Goal: Communication & Community: Share content

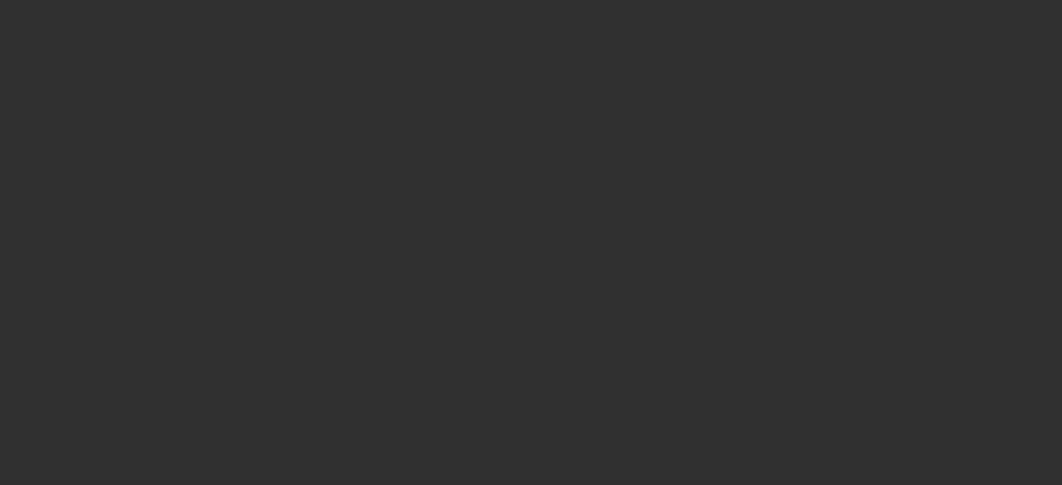
select select "10"
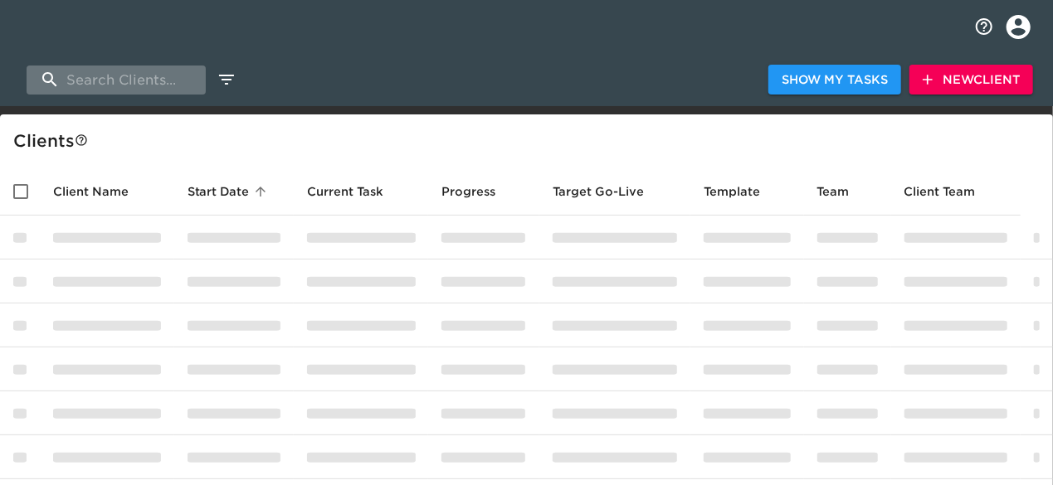
click at [139, 73] on input "search" at bounding box center [116, 80] width 179 height 29
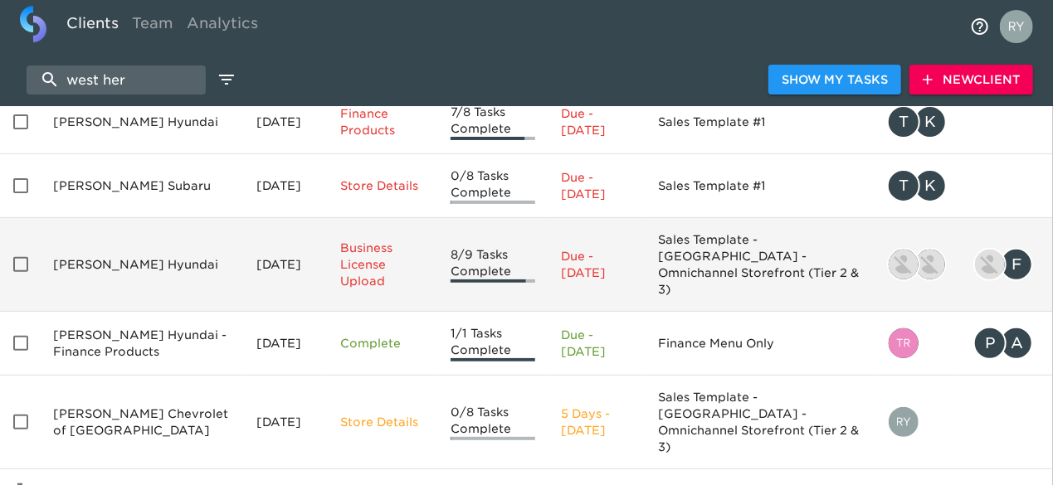
scroll to position [166, 0]
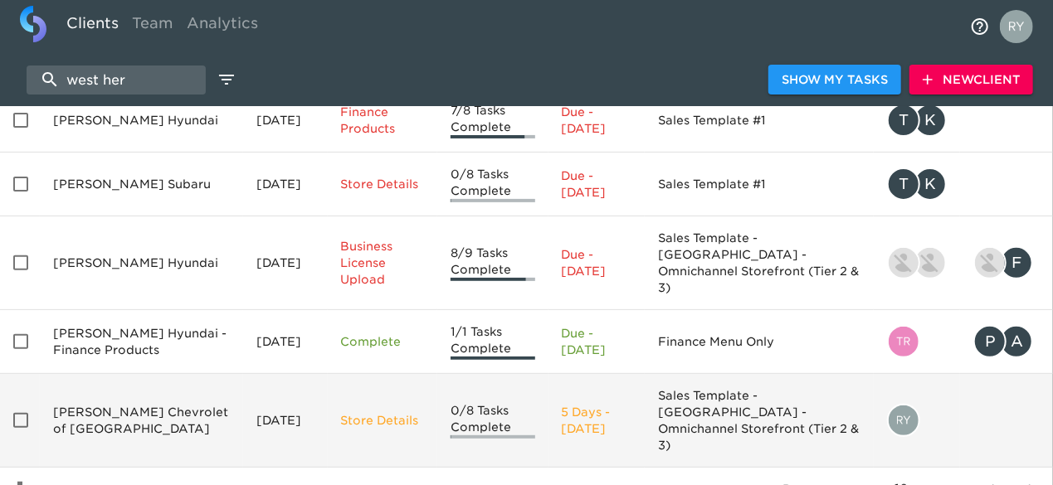
type input "west her"
click at [142, 374] on td "[PERSON_NAME] Chevrolet of [GEOGRAPHIC_DATA]" at bounding box center [141, 421] width 203 height 94
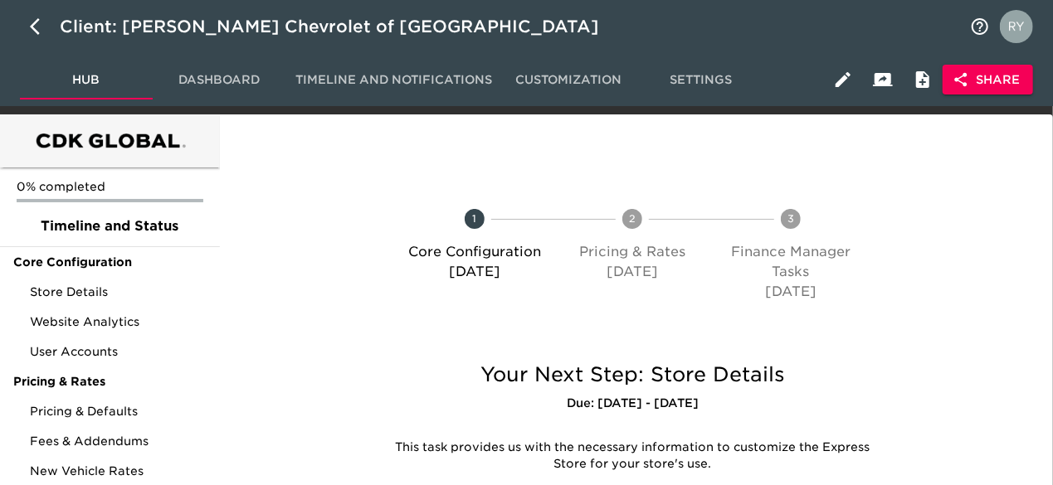
click at [974, 76] on span "Share" at bounding box center [988, 80] width 64 height 21
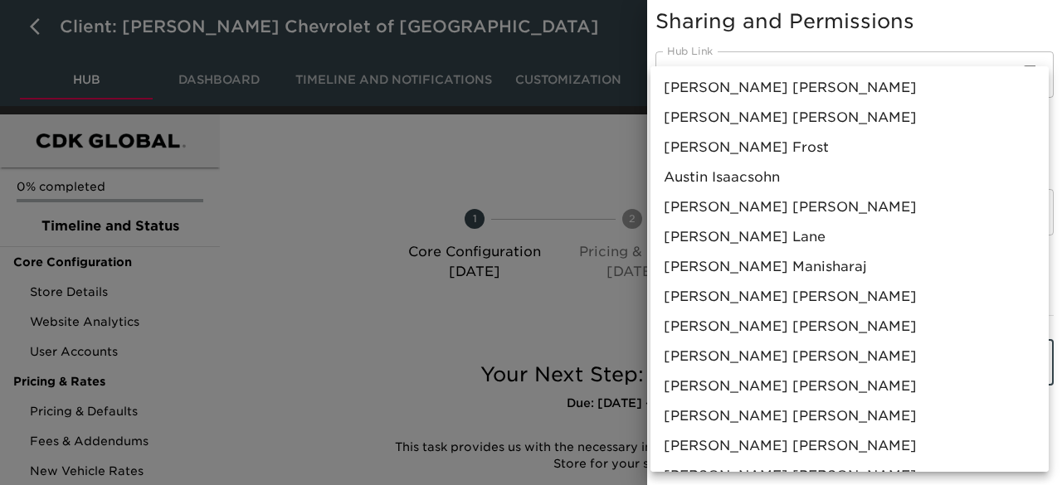
click at [805, 367] on body "Client: [PERSON_NAME] Chevrolet of [GEOGRAPHIC_DATA] Hub Dashboard Timeline and…" at bounding box center [531, 330] width 1062 height 660
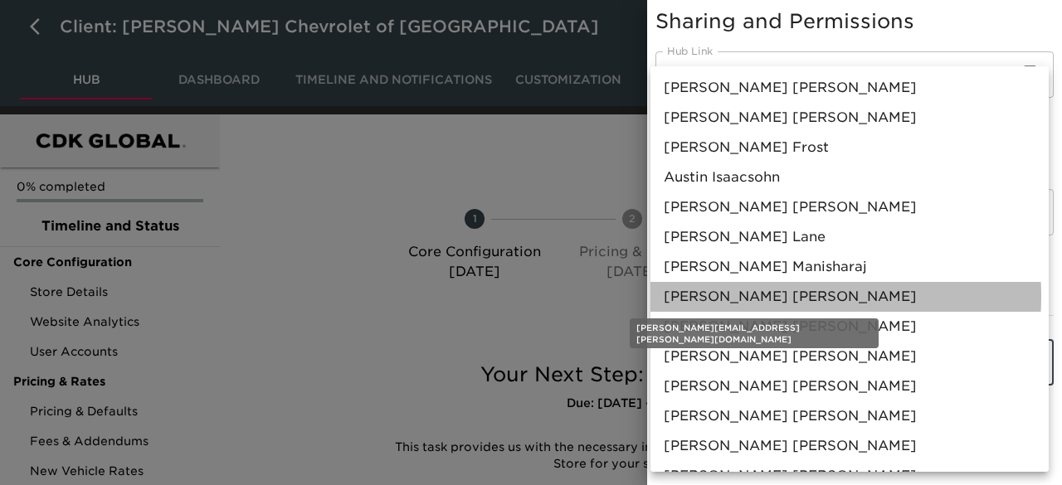
click at [756, 296] on span "[PERSON_NAME]" at bounding box center [790, 297] width 253 height 20
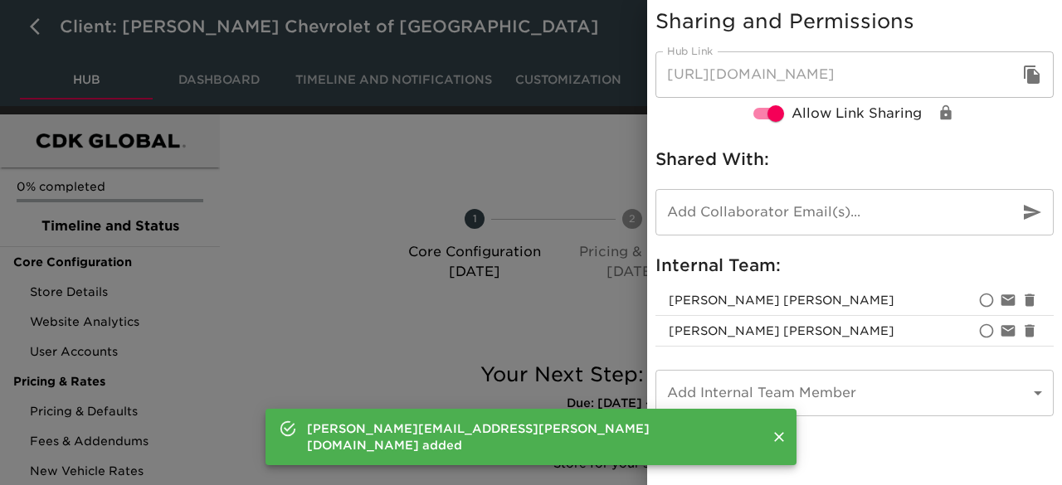
click at [602, 318] on div at bounding box center [531, 242] width 1062 height 485
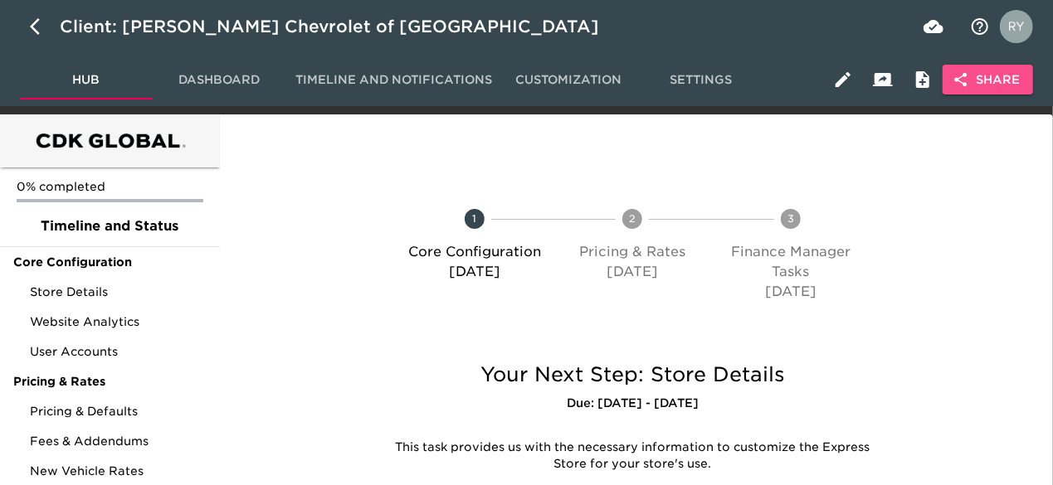
click at [976, 81] on span "Share" at bounding box center [988, 80] width 64 height 21
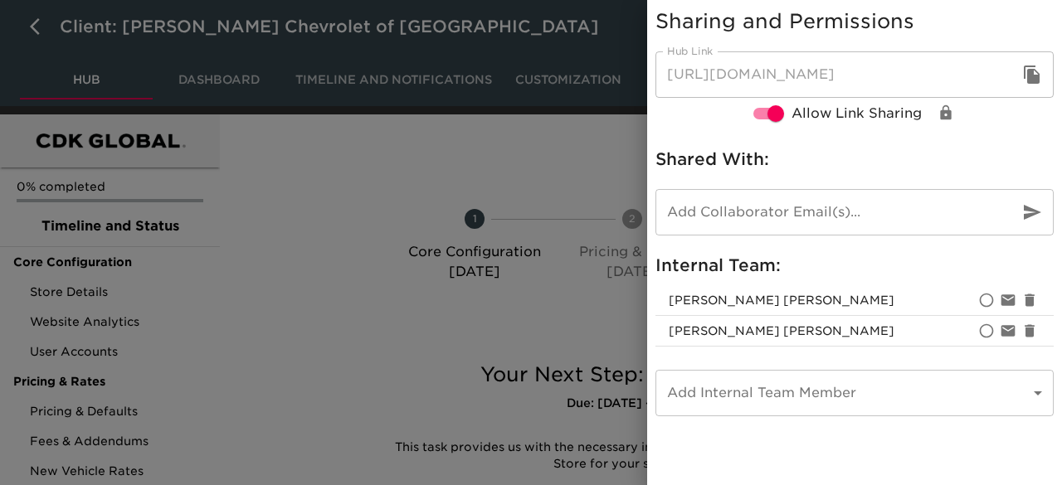
click at [506, 158] on div at bounding box center [531, 242] width 1062 height 485
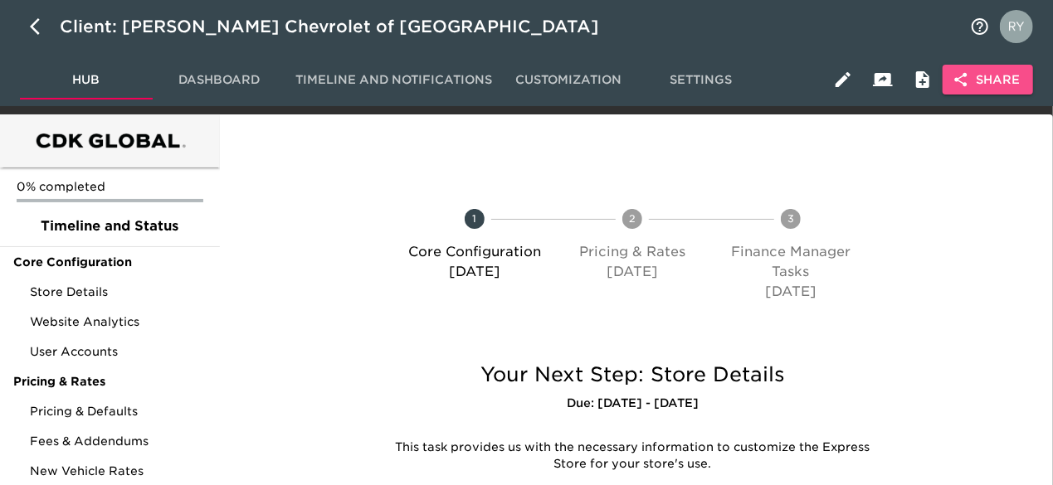
click at [985, 81] on span "Share" at bounding box center [988, 80] width 64 height 21
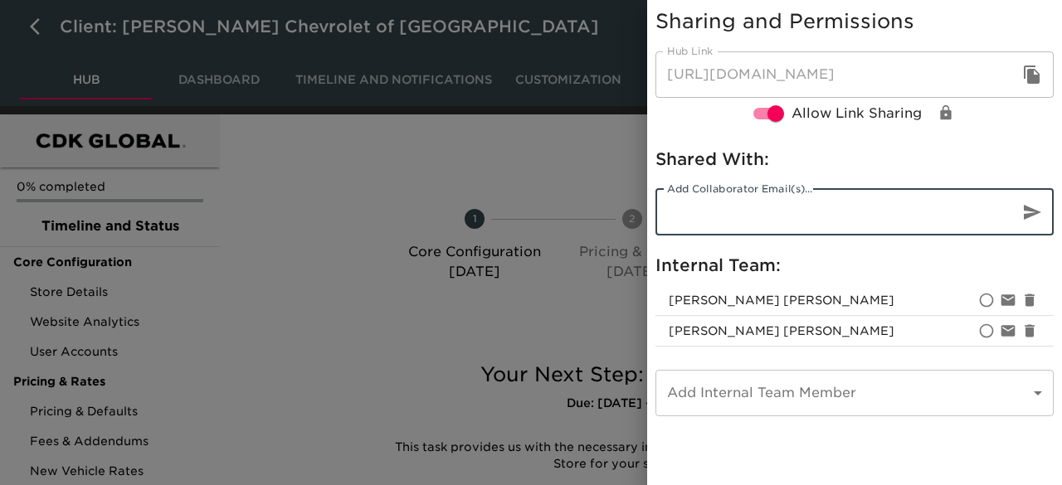
paste input "mailto:[EMAIL_ADDRESS][DOMAIN_NAME]"
type input "[EMAIL_ADDRESS][DOMAIN_NAME]"
click at [1030, 215] on icon "button" at bounding box center [1032, 212] width 17 height 15
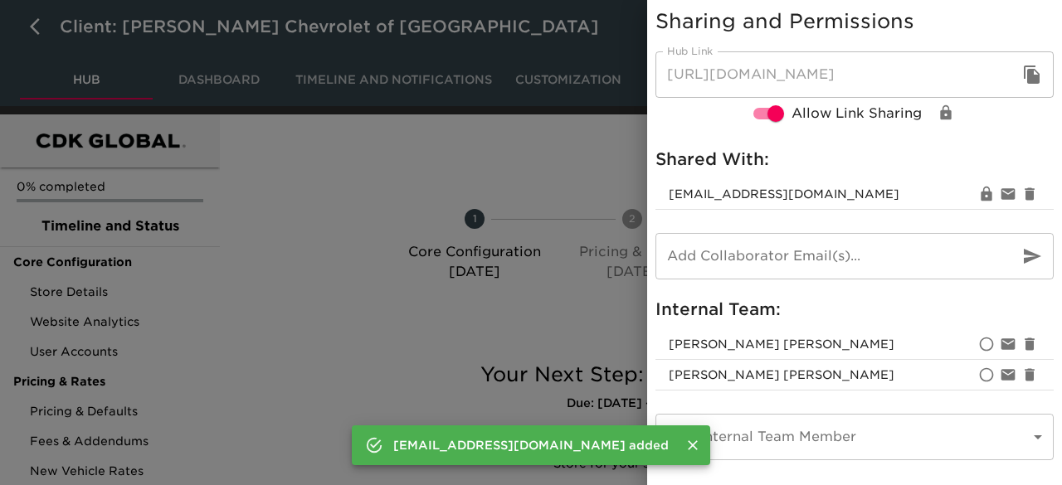
click at [527, 156] on div at bounding box center [531, 242] width 1062 height 485
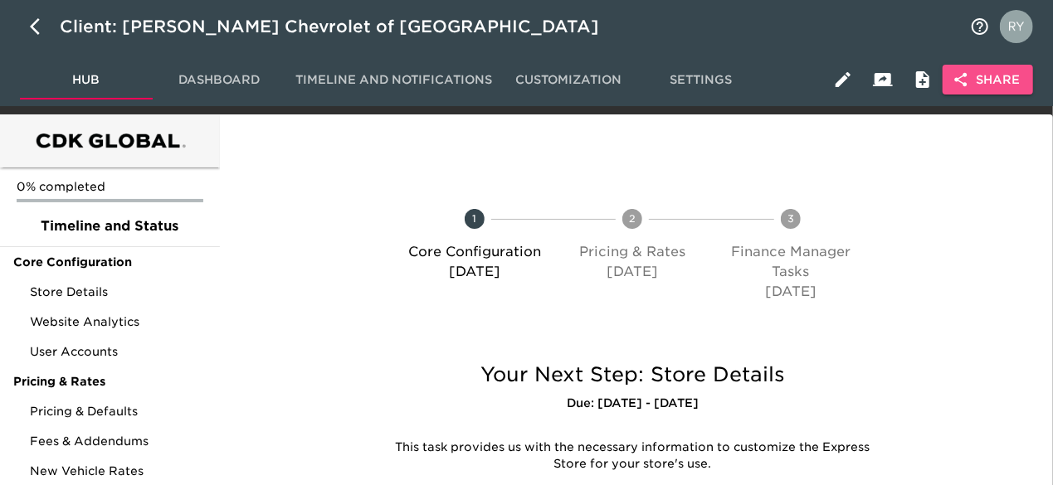
click at [985, 79] on span "Share" at bounding box center [988, 80] width 64 height 21
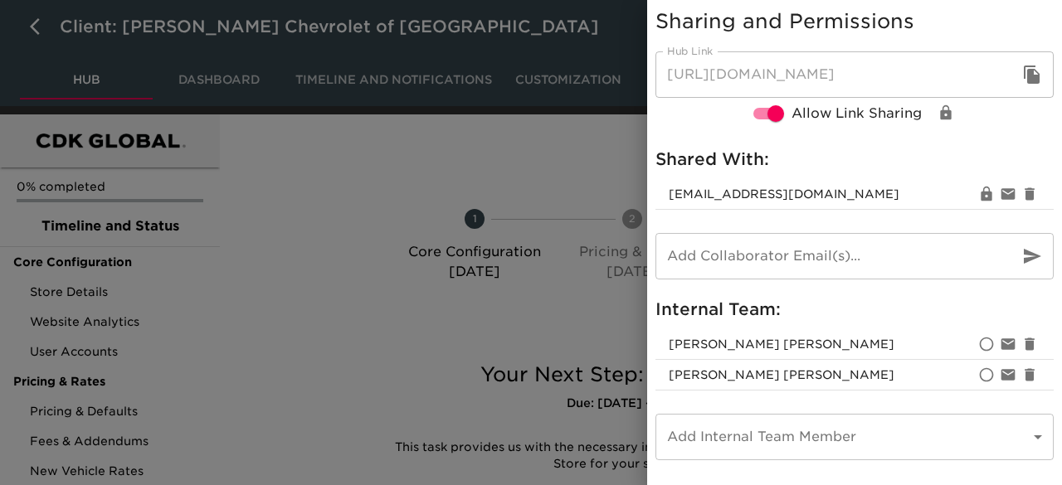
click at [493, 129] on div at bounding box center [531, 242] width 1062 height 485
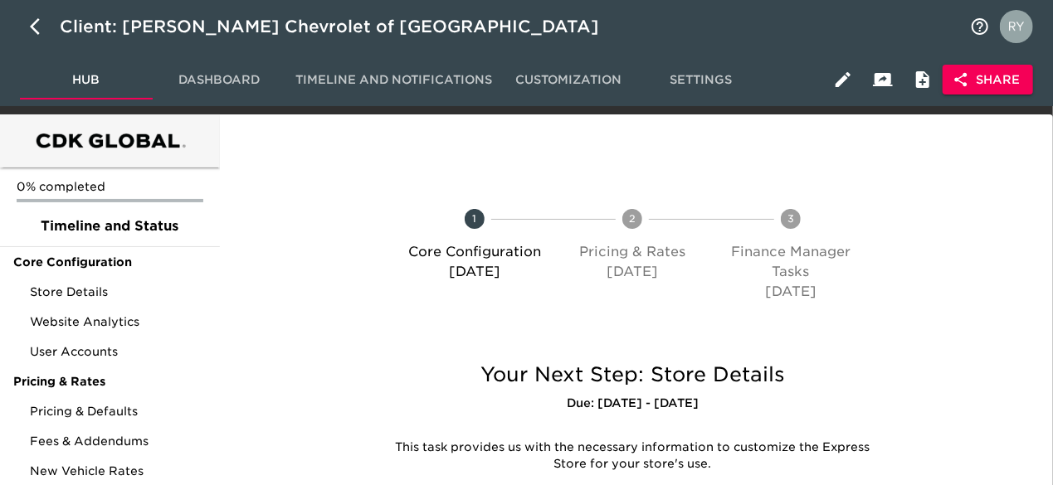
click at [1006, 80] on span "Share" at bounding box center [988, 80] width 64 height 21
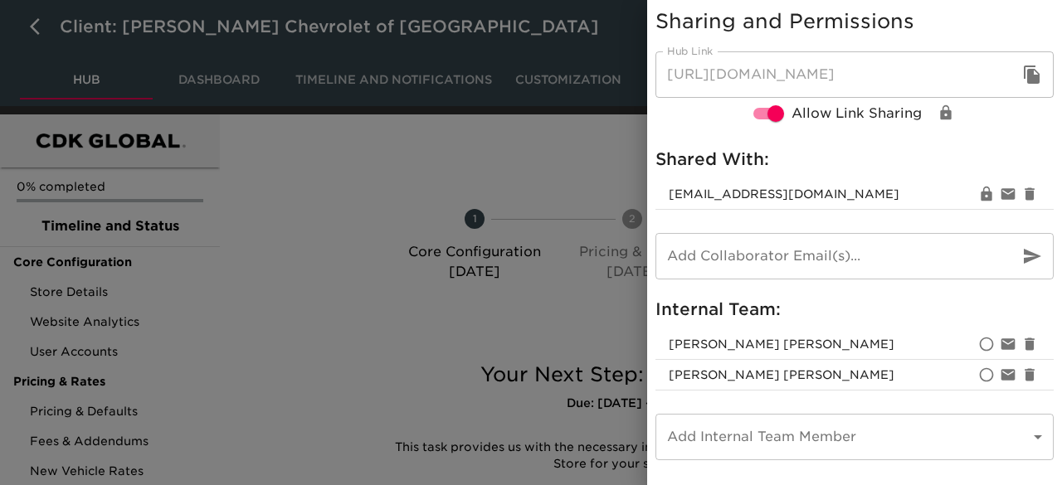
click at [569, 164] on div at bounding box center [531, 242] width 1062 height 485
